Goal: Transaction & Acquisition: Purchase product/service

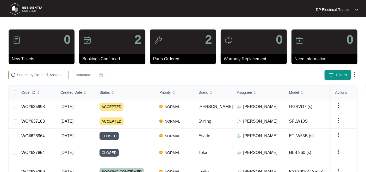
click at [50, 71] on span at bounding box center [38, 75] width 60 height 10
click at [32, 71] on span at bounding box center [38, 75] width 60 height 10
paste input "633474"
type input "633474"
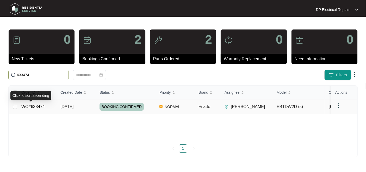
click at [73, 109] on span "[DATE]" at bounding box center [66, 106] width 13 height 4
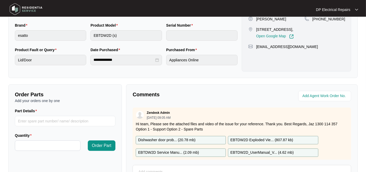
scroll to position [145, 0]
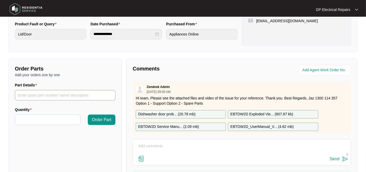
click at [49, 94] on input "Part Details" at bounding box center [65, 95] width 101 height 10
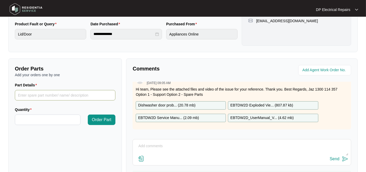
scroll to position [0, 0]
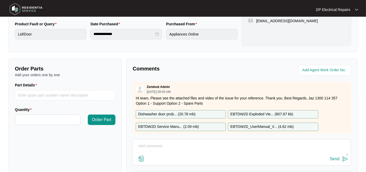
click at [256, 111] on p "EBTDW2D Exploded Vie... ( 807.87 kb )" at bounding box center [261, 114] width 63 height 6
click at [48, 92] on input "Part Details" at bounding box center [65, 95] width 101 height 10
paste input "SP14658"
type input "SP14658"
click at [40, 117] on input "Quantity" at bounding box center [47, 120] width 65 height 10
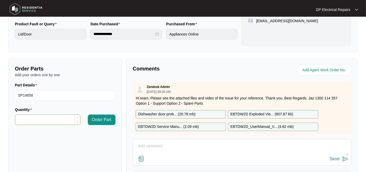
type input "*"
click at [78, 117] on icon "up" at bounding box center [78, 117] width 2 height 2
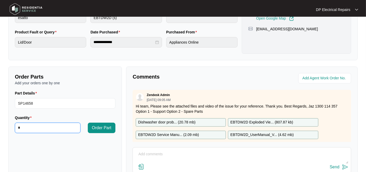
scroll to position [145, 0]
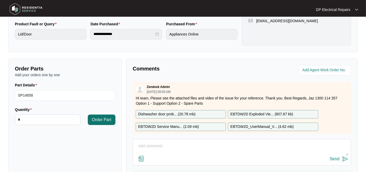
click at [108, 120] on span "Order Part" at bounding box center [102, 119] width 20 height 6
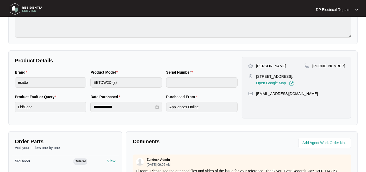
scroll to position [0, 0]
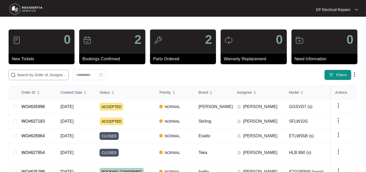
click at [36, 72] on input "text" at bounding box center [42, 75] width 50 height 6
paste input "634016"
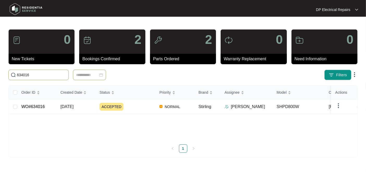
type input "634016"
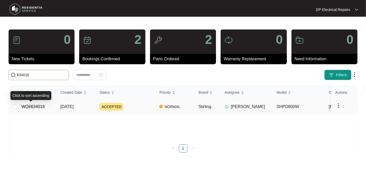
click at [38, 114] on td "WO#634016" at bounding box center [36, 106] width 39 height 15
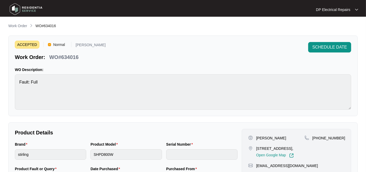
click at [72, 56] on p "WO#634016" at bounding box center [63, 56] width 29 height 7
copy p "634016"
